Goal: Book appointment/travel/reservation

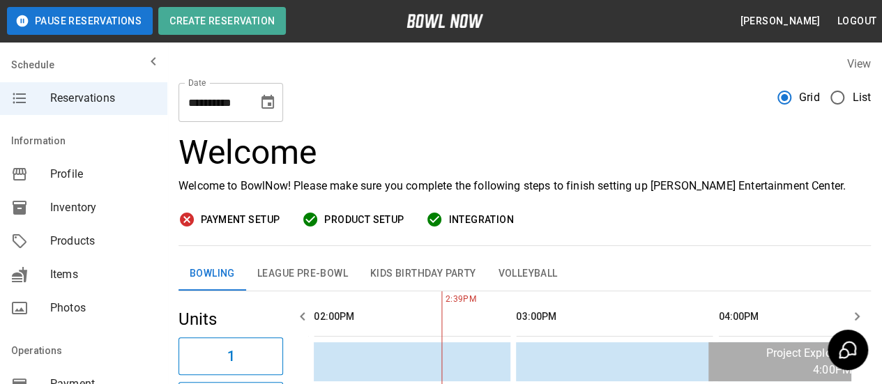
click at [276, 105] on button "Choose date, selected date is Sep 17, 2025" at bounding box center [268, 103] width 28 height 28
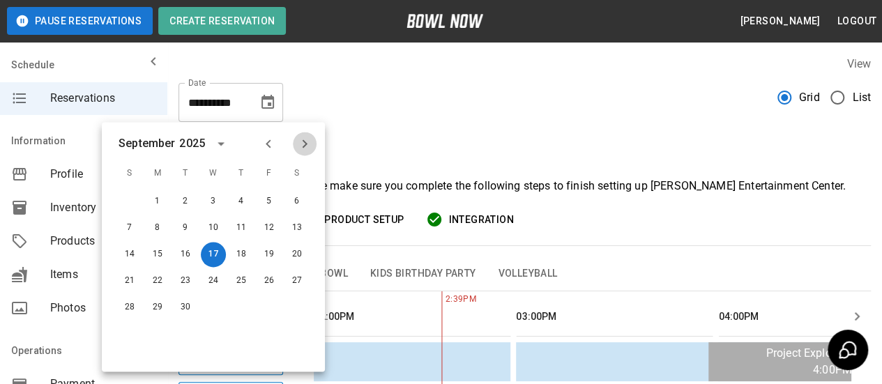
click at [303, 148] on icon "Next month" at bounding box center [304, 143] width 17 height 17
click at [273, 202] on button "3" at bounding box center [269, 201] width 25 height 25
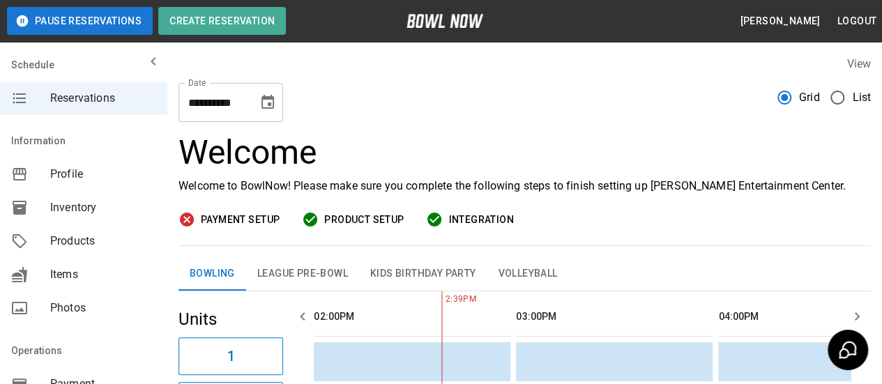
click at [265, 174] on button "3" at bounding box center [255, 167] width 19 height 14
type input "**********"
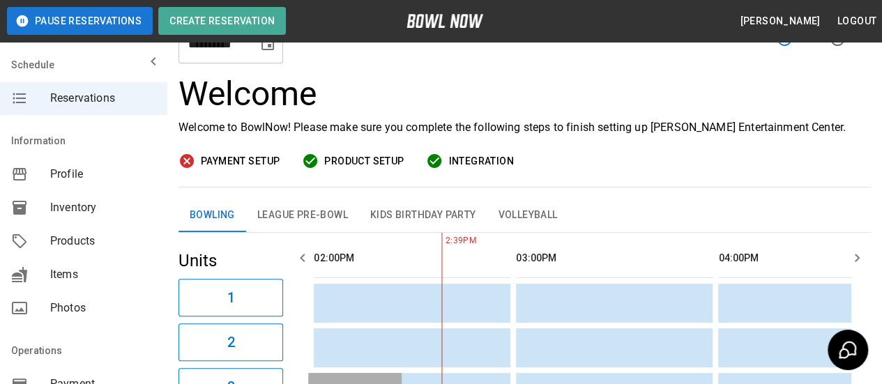
scroll to position [70, 0]
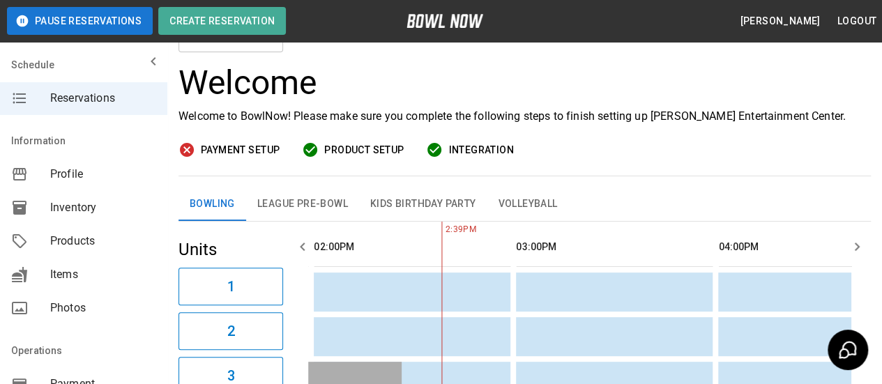
click at [859, 249] on icon "button" at bounding box center [857, 246] width 17 height 17
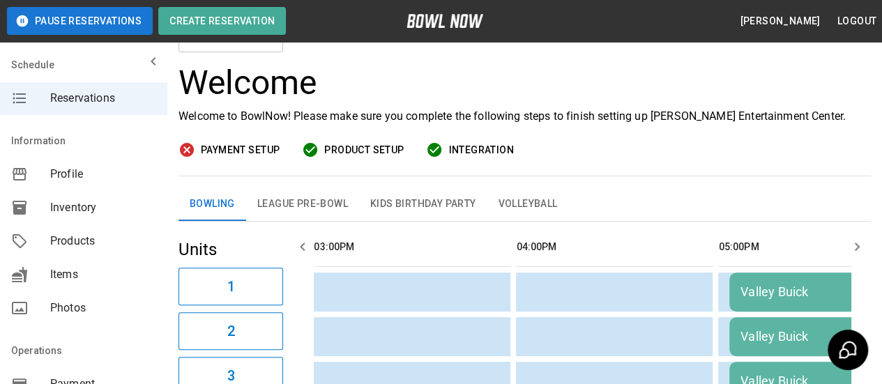
click at [859, 249] on icon "button" at bounding box center [857, 246] width 17 height 17
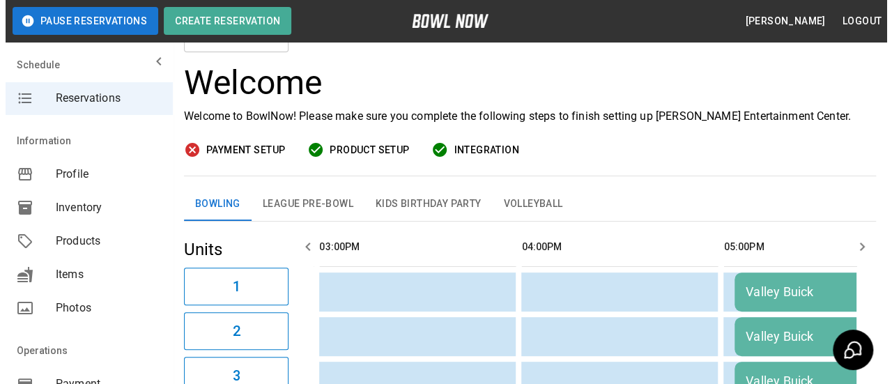
scroll to position [0, 1415]
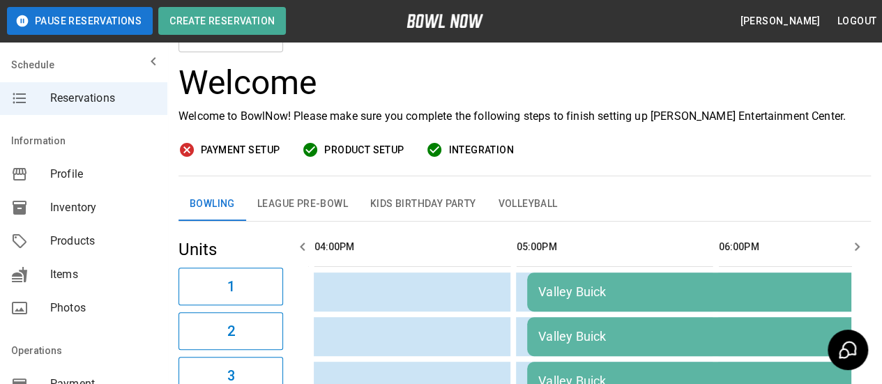
click at [741, 288] on div "Valley Buick" at bounding box center [829, 291] width 583 height 15
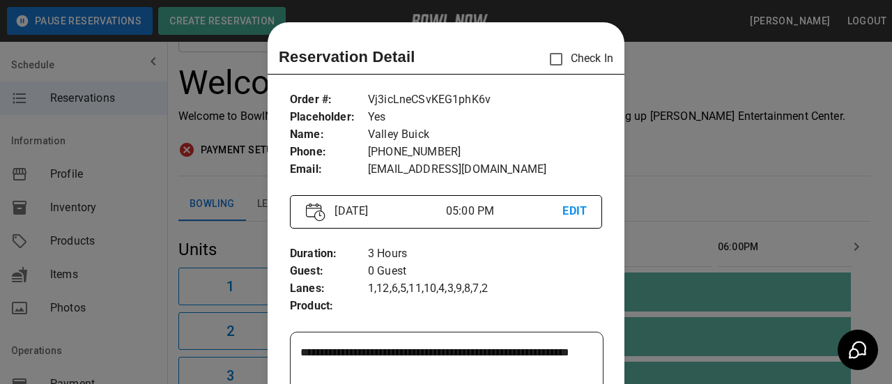
scroll to position [22, 0]
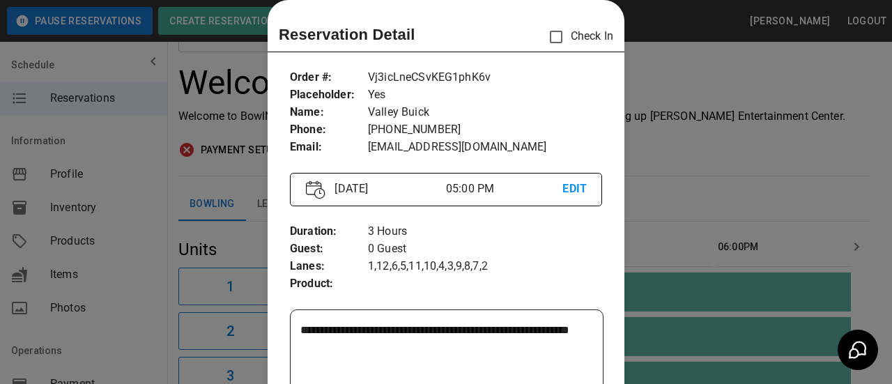
drag, startPoint x: 468, startPoint y: 131, endPoint x: 381, endPoint y: 132, distance: 87.2
click at [381, 132] on p "[PHONE_NUMBER]" at bounding box center [485, 129] width 234 height 17
copy p "[PHONE_NUMBER]"
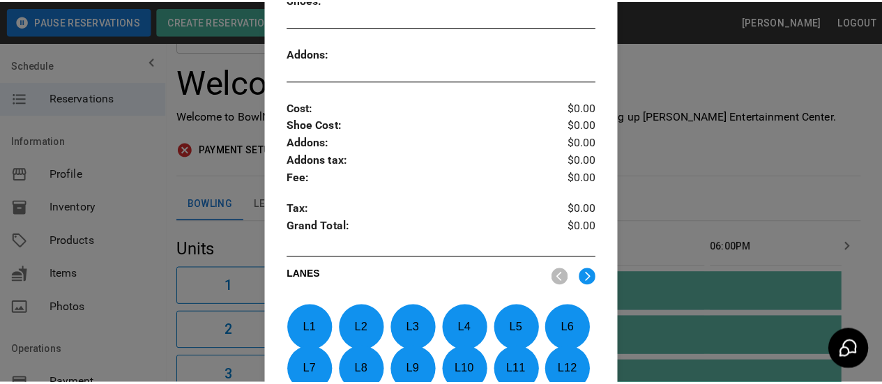
scroll to position [641, 0]
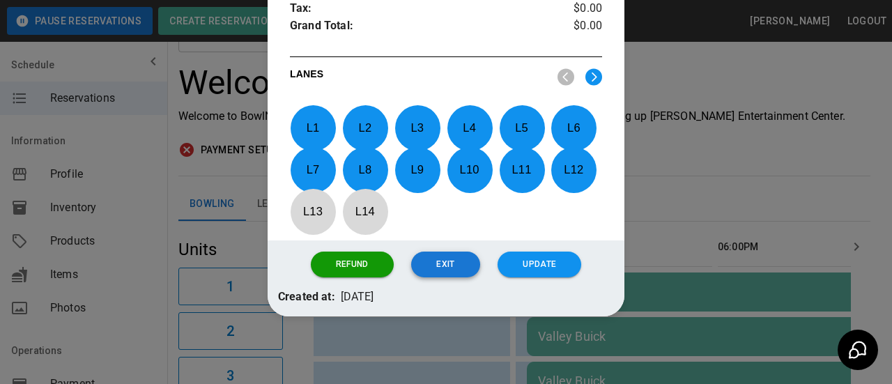
click at [444, 268] on button "Exit" at bounding box center [445, 265] width 68 height 26
